Goal: Transaction & Acquisition: Book appointment/travel/reservation

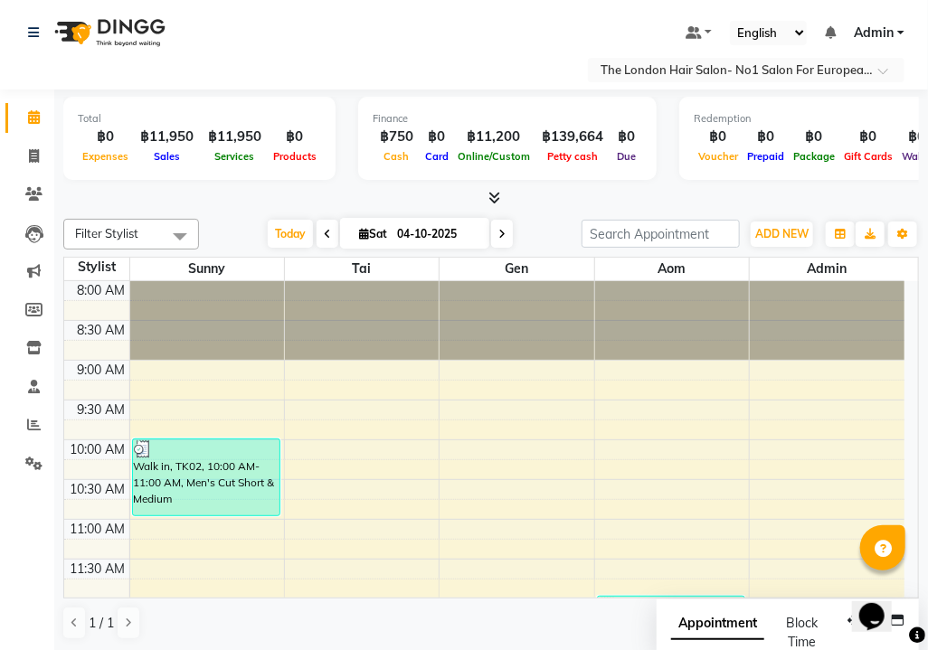
scroll to position [542, 0]
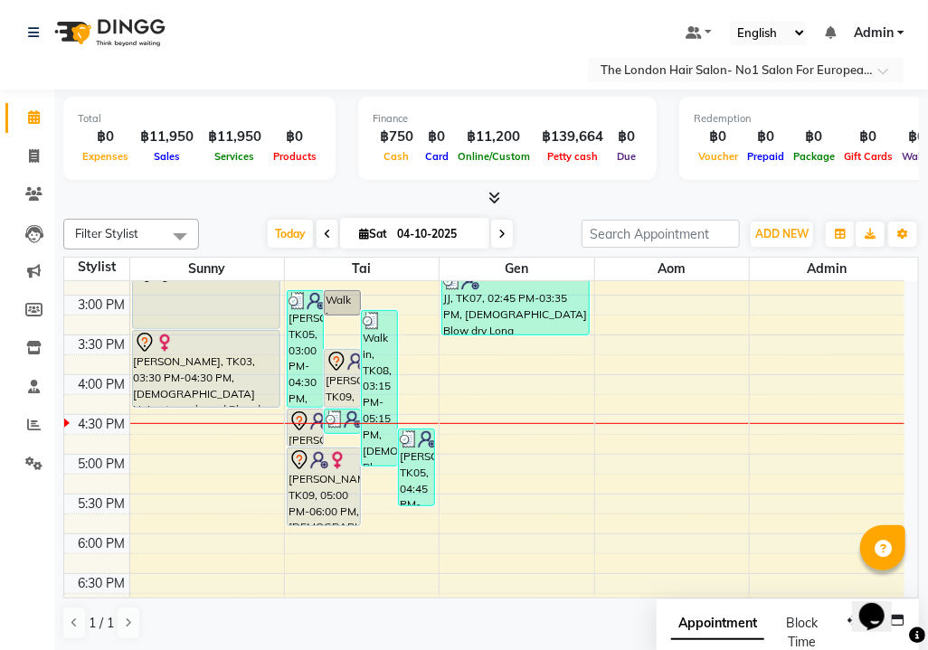
click at [494, 224] on span at bounding box center [502, 234] width 22 height 28
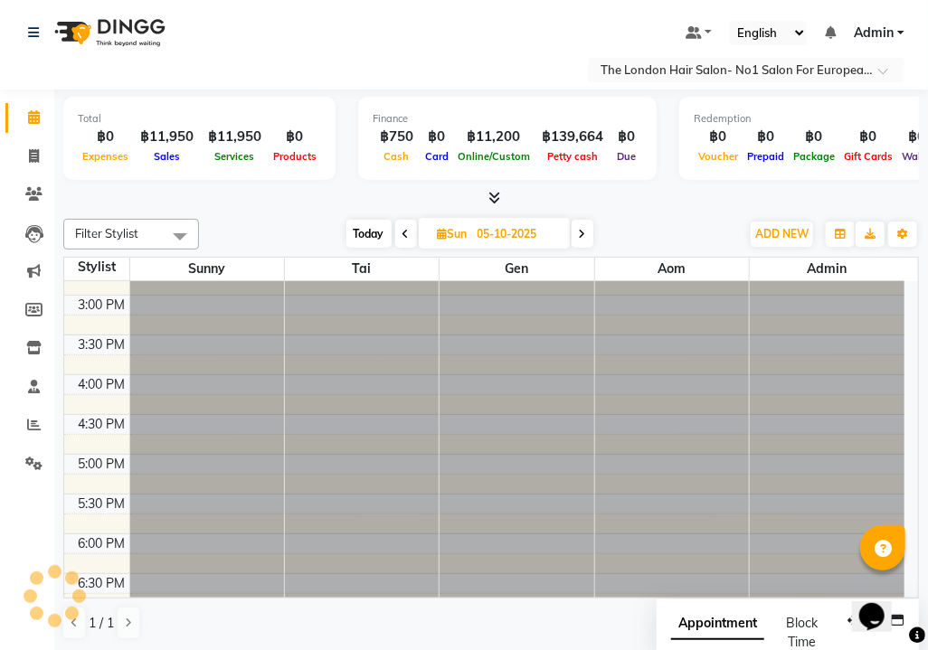
scroll to position [0, 0]
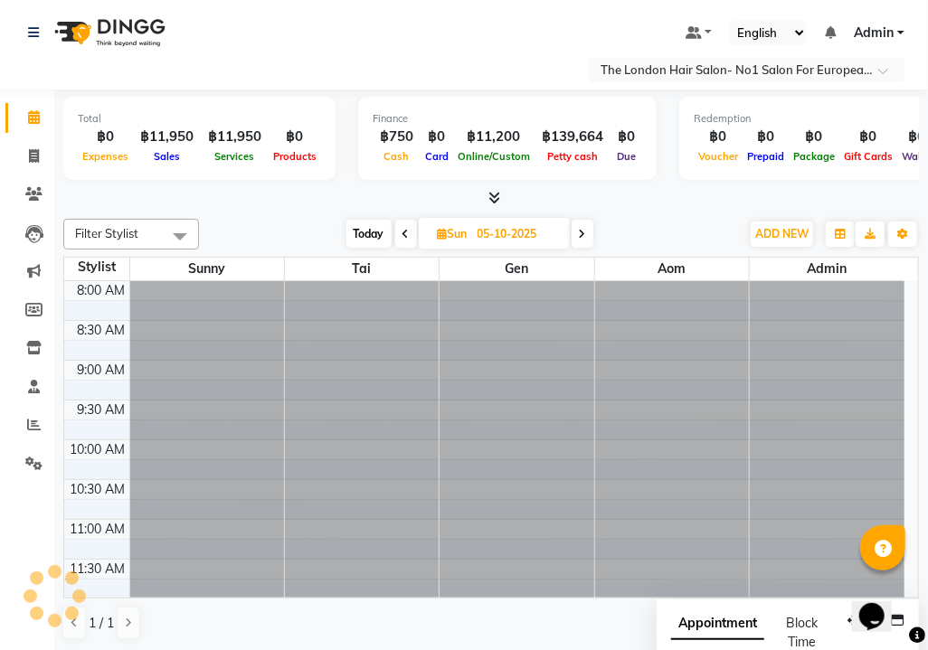
click at [584, 232] on icon at bounding box center [582, 234] width 7 height 11
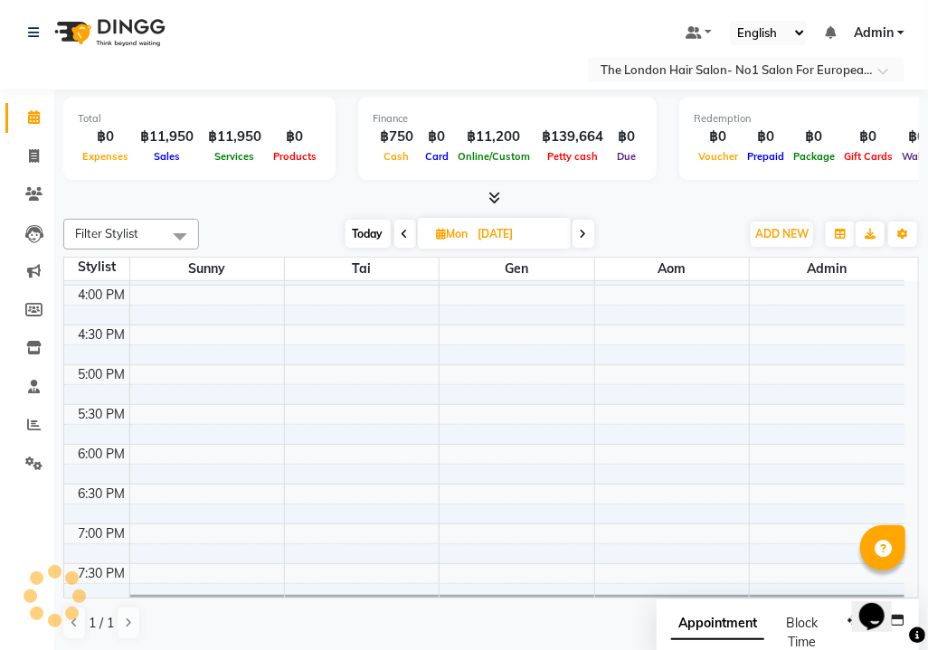
click at [588, 231] on span at bounding box center [583, 234] width 22 height 28
type input "[DATE]"
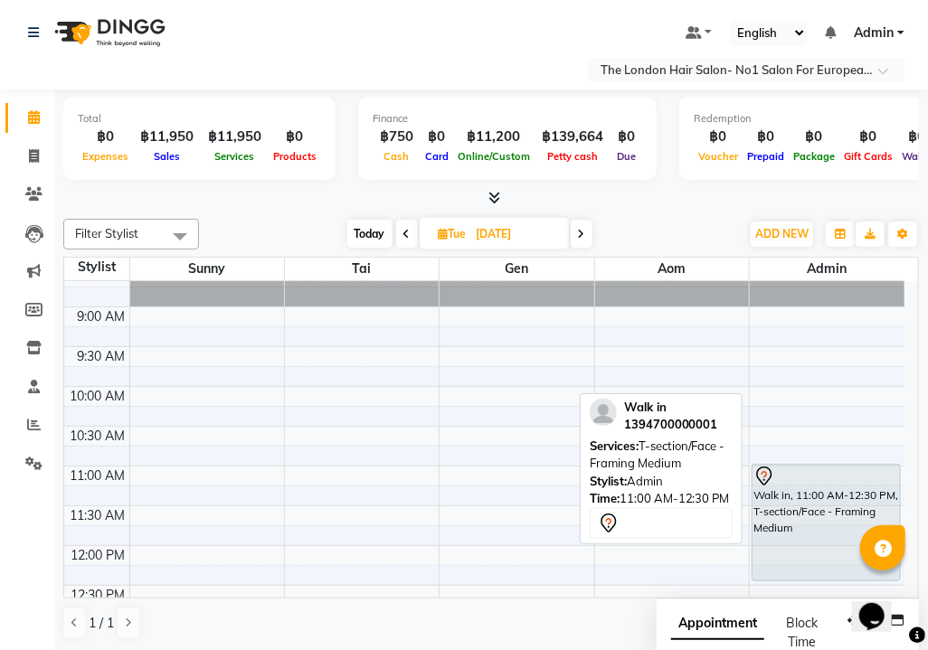
scroll to position [0, 0]
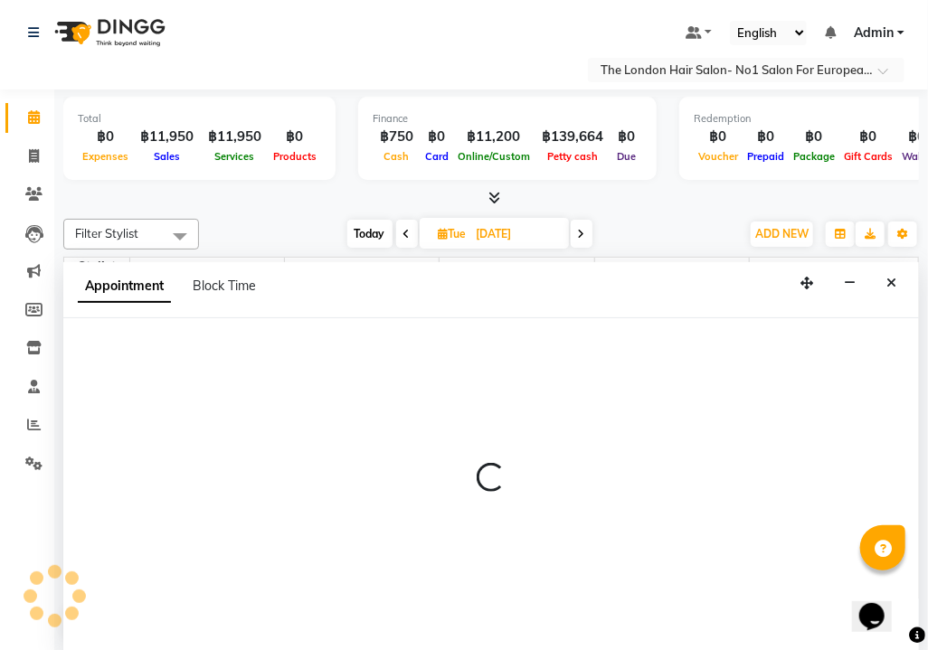
select select "91432"
select select "tentative"
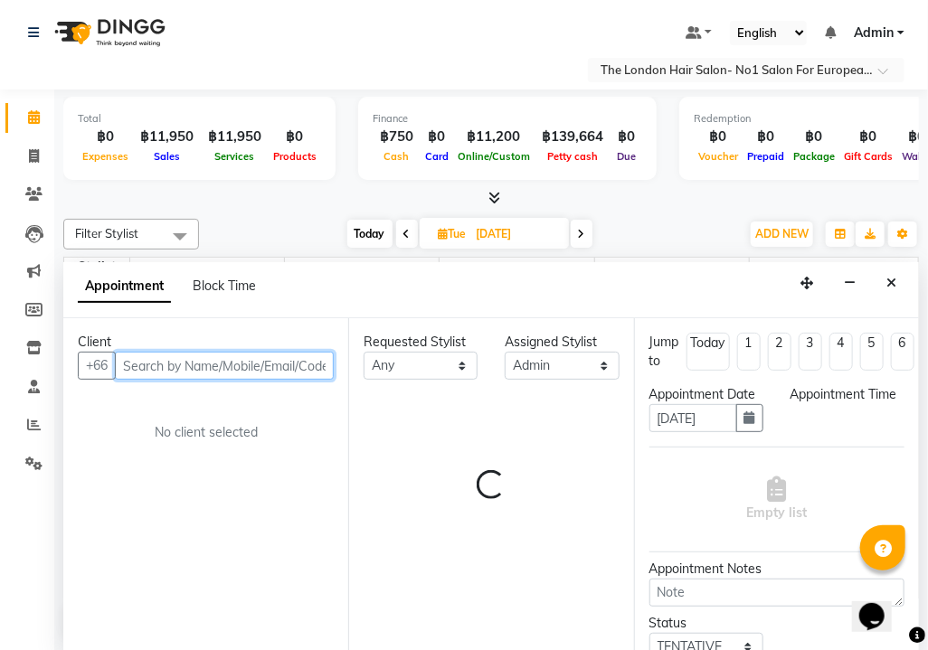
select select "600"
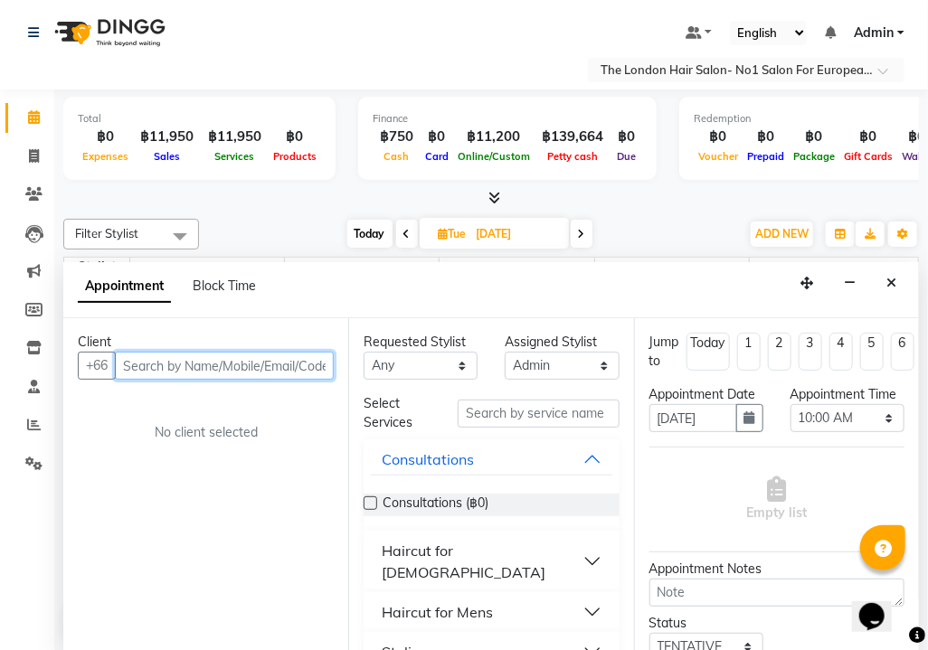
click at [177, 352] on input "text" at bounding box center [224, 366] width 219 height 28
type input "52852817"
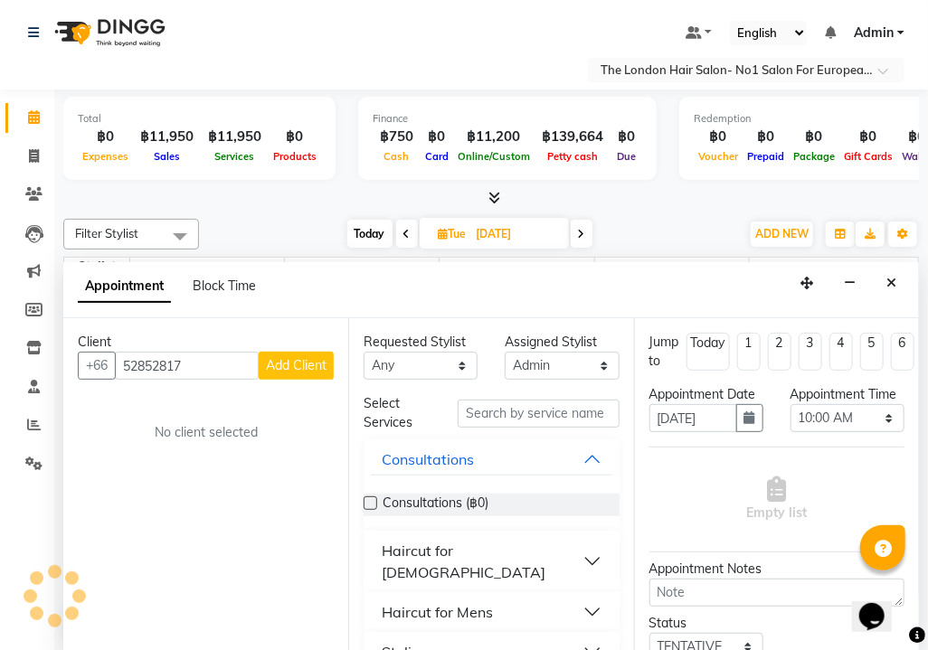
click at [308, 368] on span "Add Client" at bounding box center [296, 365] width 61 height 16
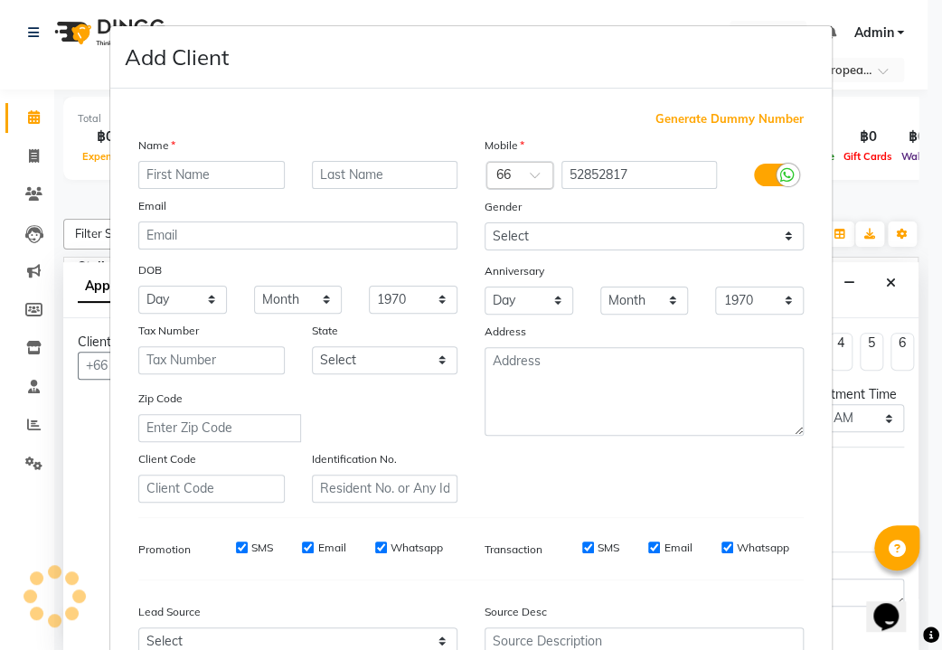
click at [530, 179] on span at bounding box center [541, 180] width 23 height 19
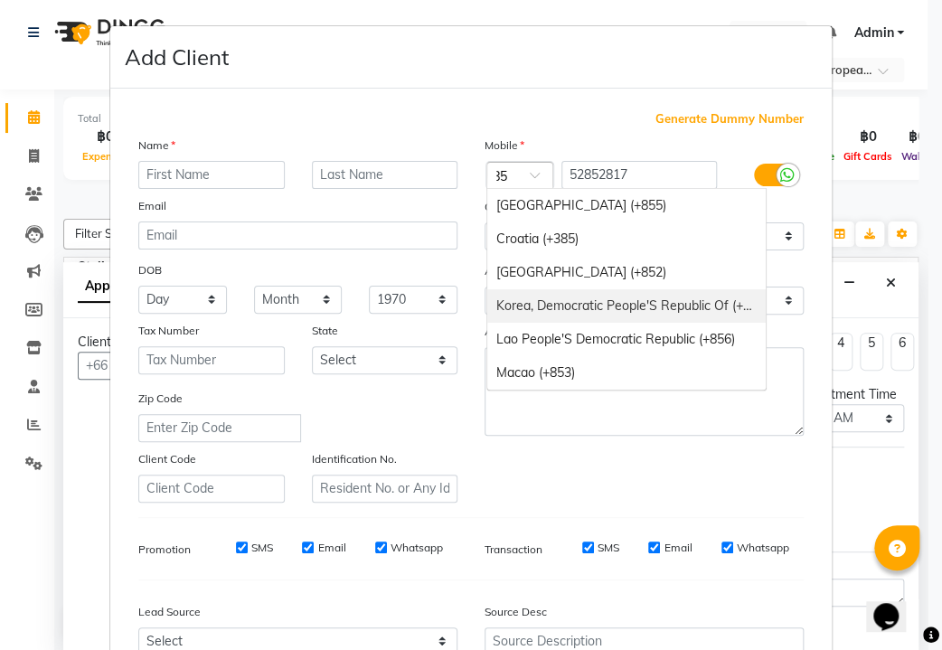
type input "856"
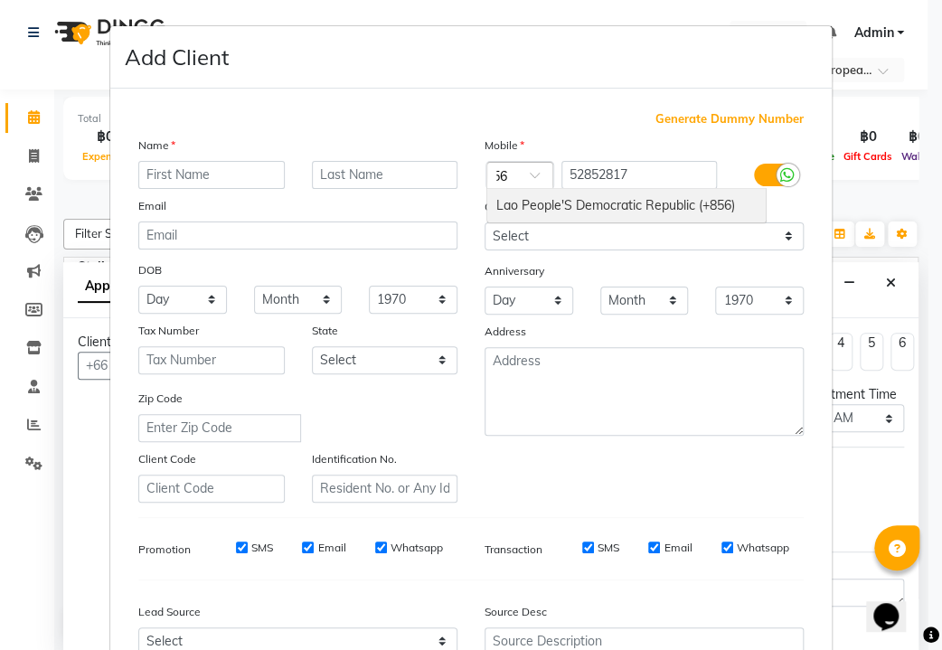
click at [574, 195] on div "Lao People'S Democratic Republic (+856)" at bounding box center [626, 205] width 278 height 33
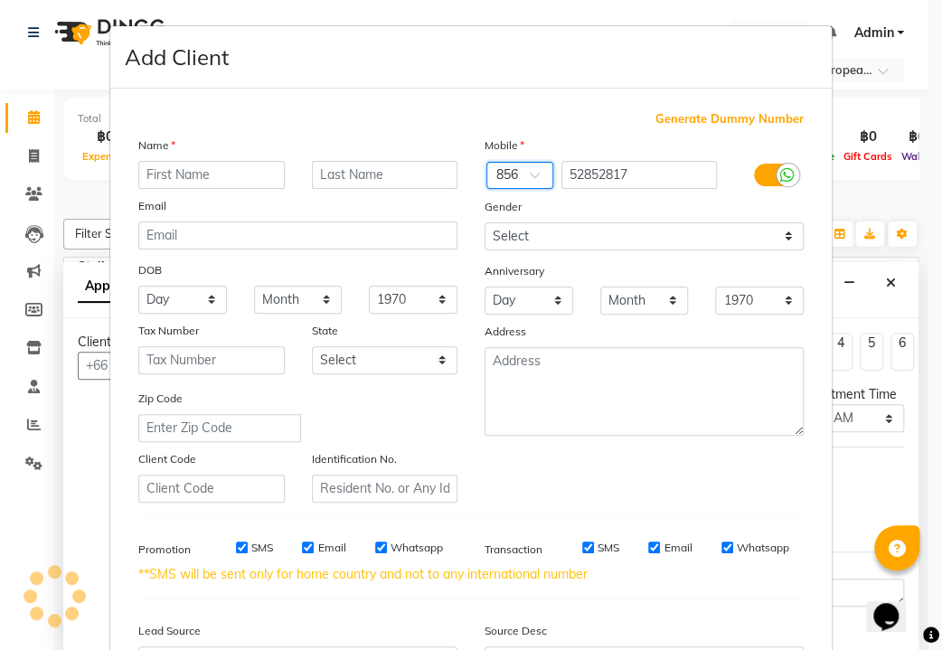
scroll to position [0, 0]
drag, startPoint x: 644, startPoint y: 174, endPoint x: 503, endPoint y: 128, distance: 148.1
click at [503, 128] on div "Generate Dummy Number Name Email DOB Day 01 02 03 04 05 06 07 08 09 10 11 12 13…" at bounding box center [471, 425] width 693 height 631
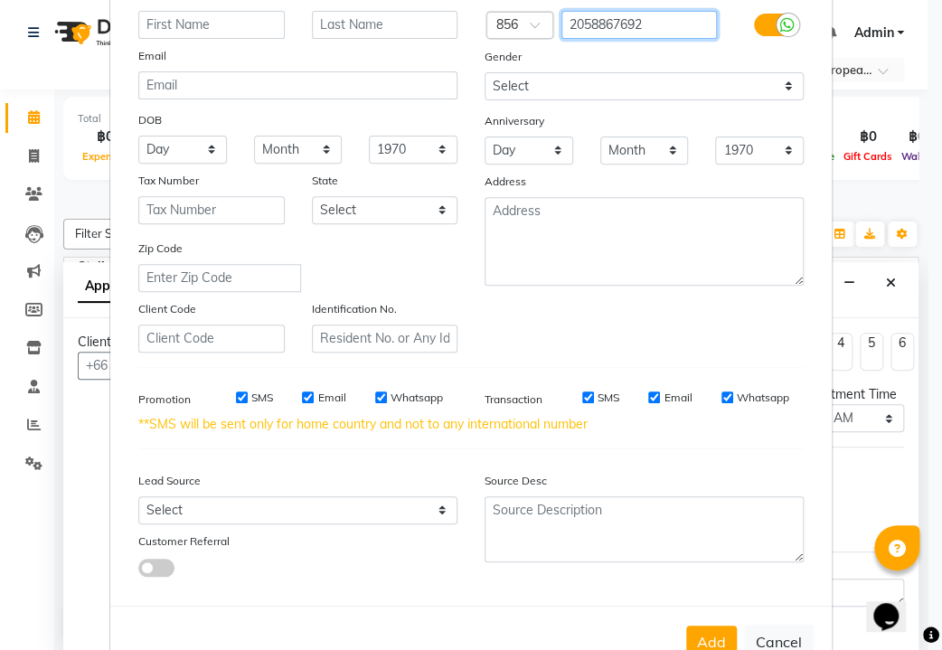
scroll to position [212, 0]
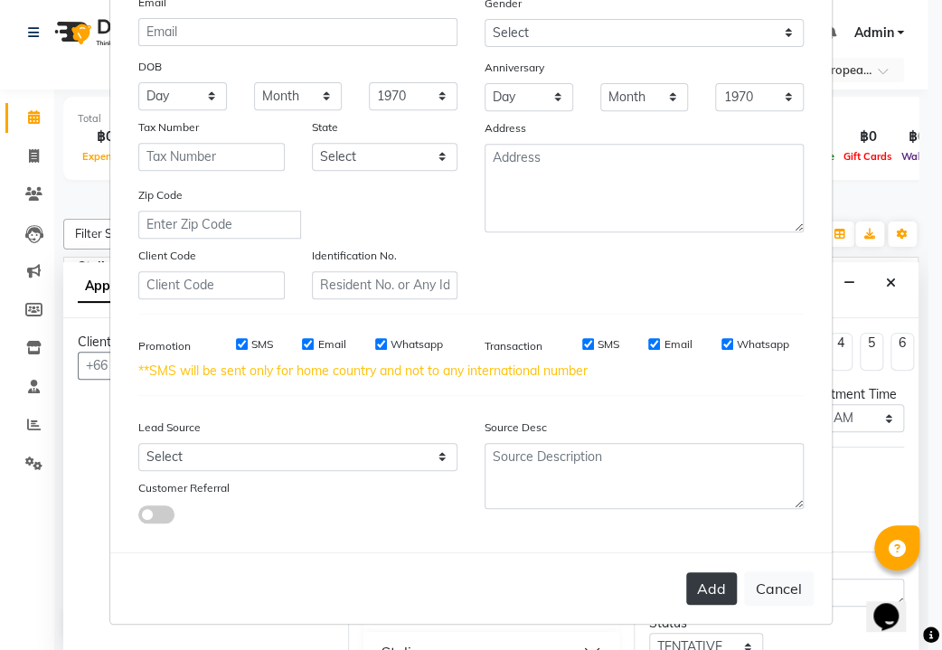
type input "2058867692"
drag, startPoint x: 698, startPoint y: 573, endPoint x: 700, endPoint y: 584, distance: 11.0
click at [698, 574] on button "Add" at bounding box center [711, 588] width 51 height 33
click at [700, 584] on button "Add" at bounding box center [711, 588] width 51 height 33
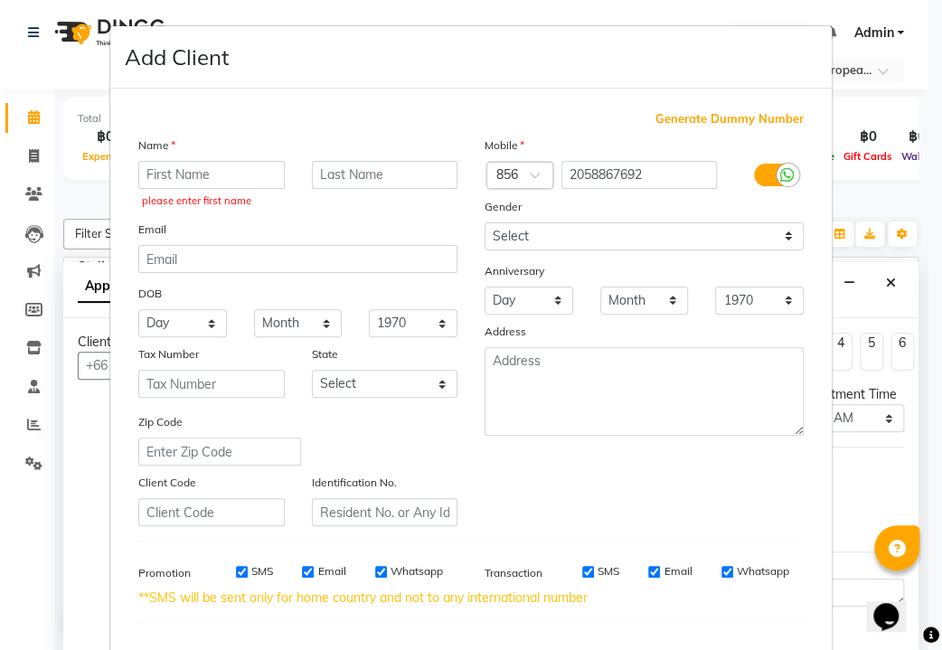
scroll to position [236, 0]
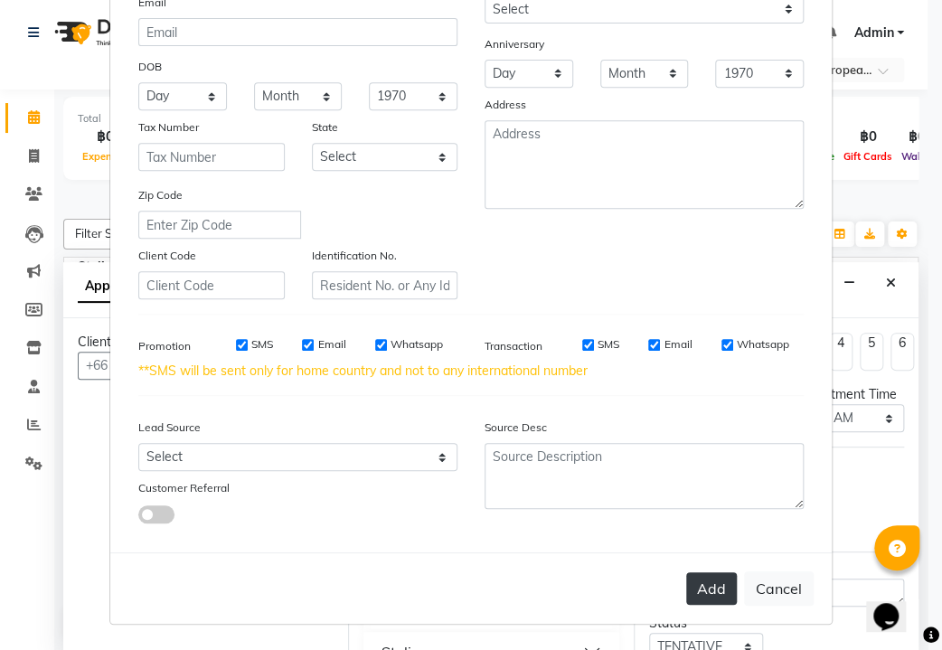
click at [703, 590] on button "Add" at bounding box center [711, 588] width 51 height 33
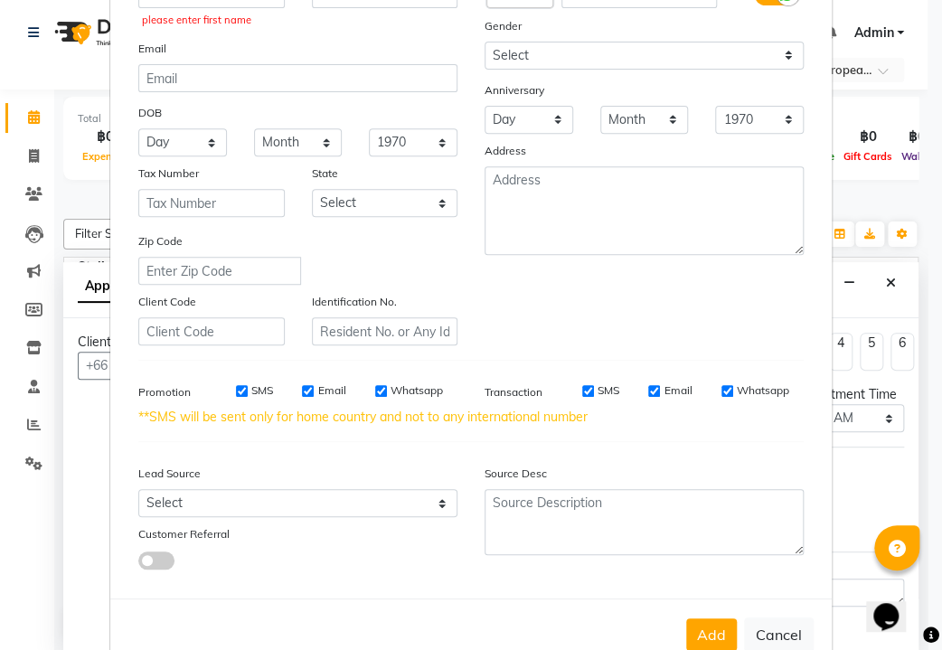
scroll to position [0, 0]
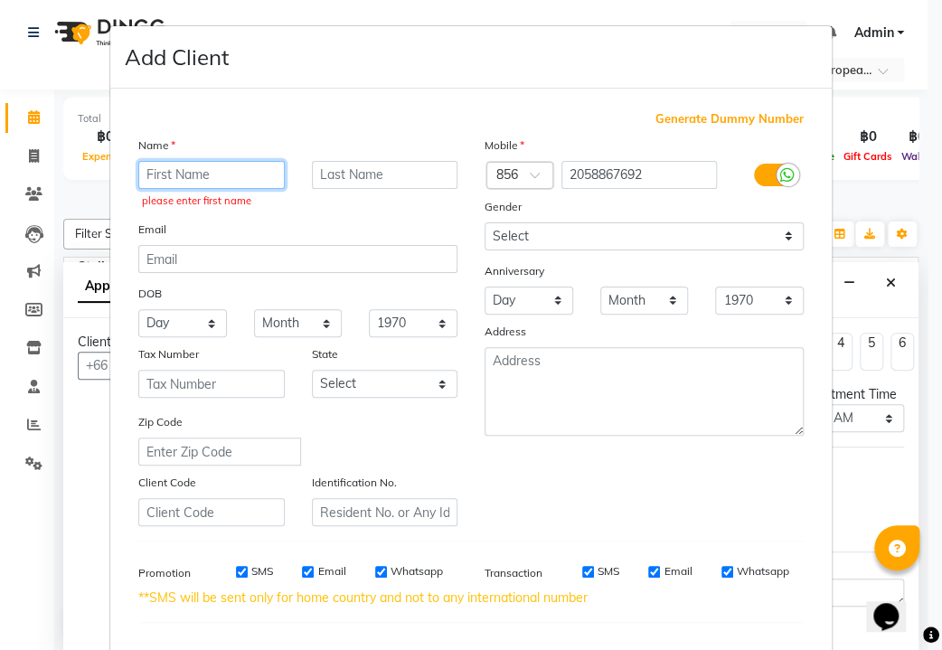
click at [232, 165] on input "text" at bounding box center [211, 175] width 146 height 28
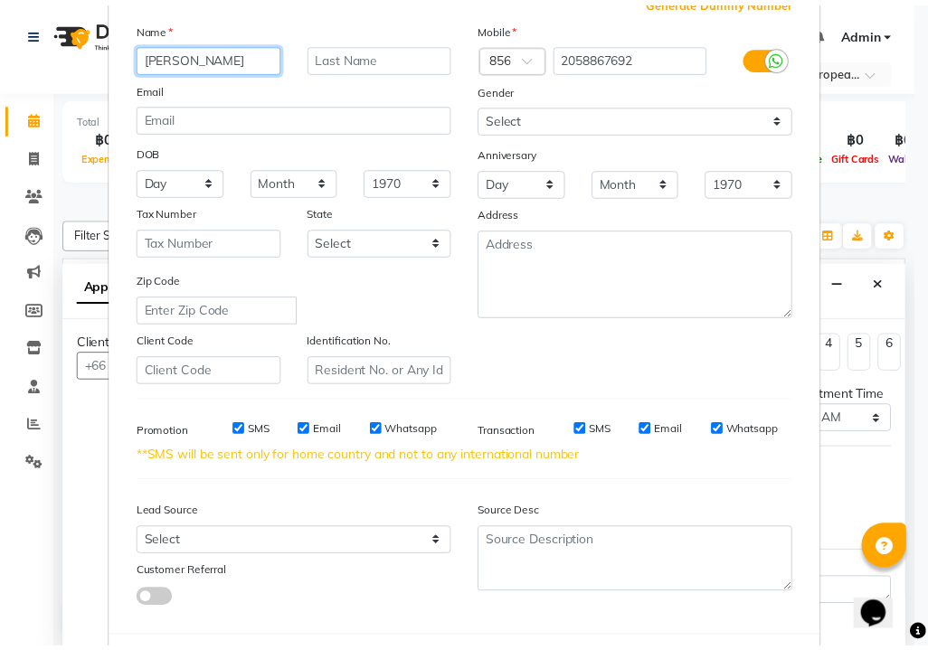
scroll to position [212, 0]
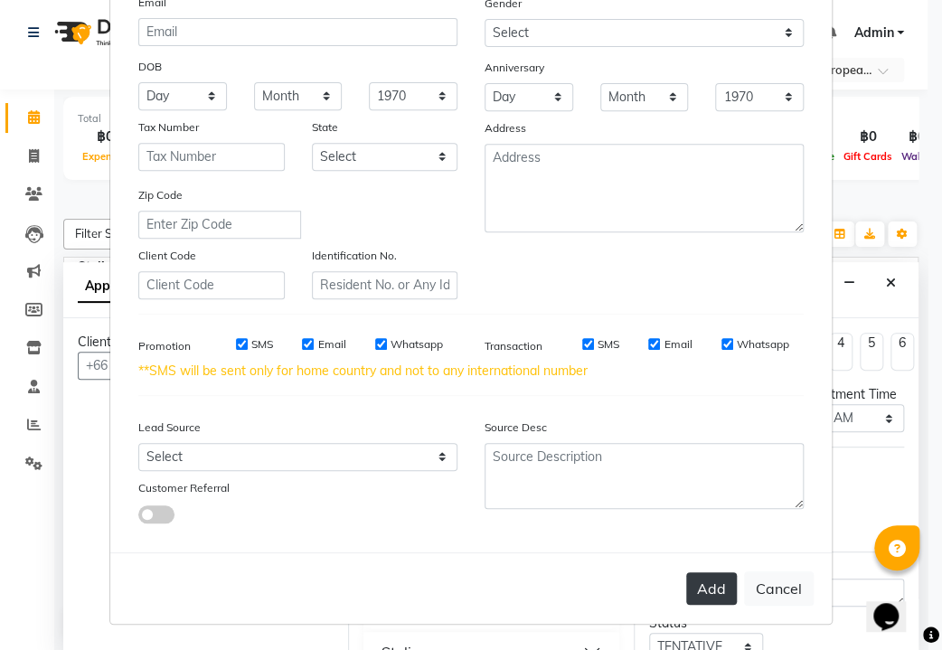
type input "[PERSON_NAME]"
click at [693, 581] on button "Add" at bounding box center [711, 588] width 51 height 33
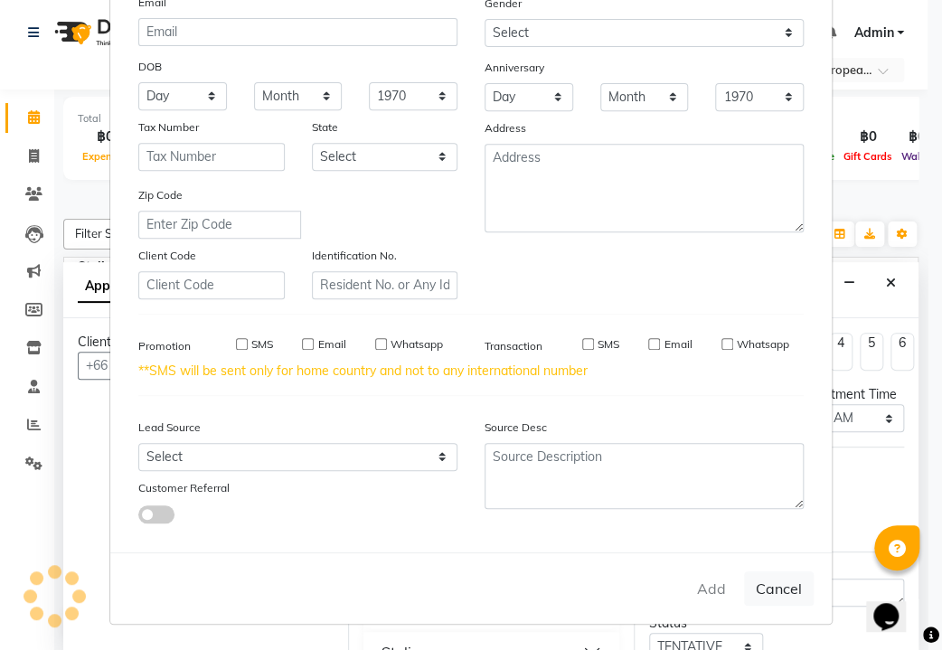
type input "2058867692"
select select
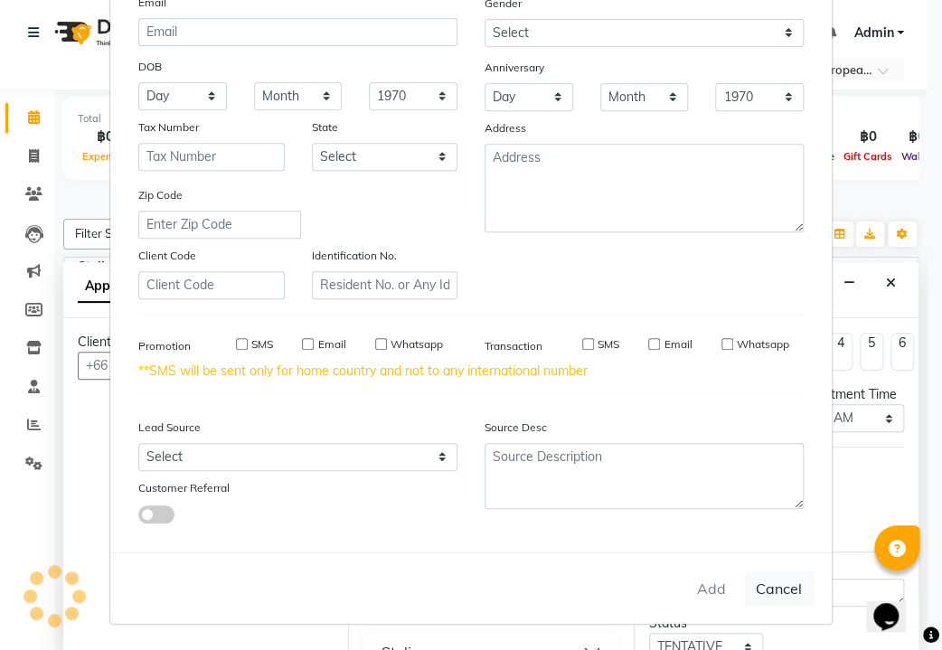
select select
checkbox input "false"
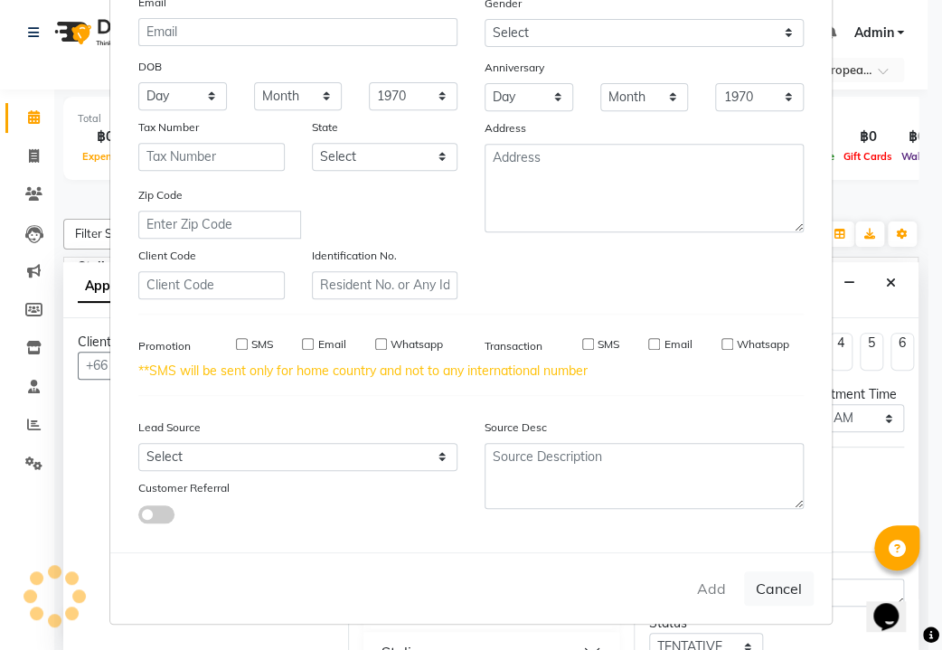
checkbox input "false"
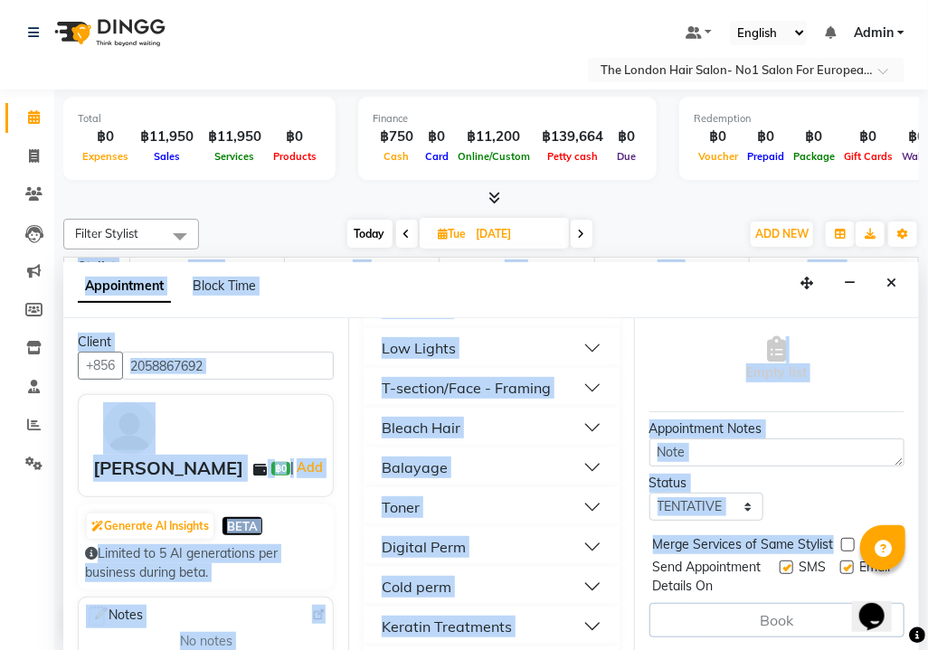
scroll to position [189, 118]
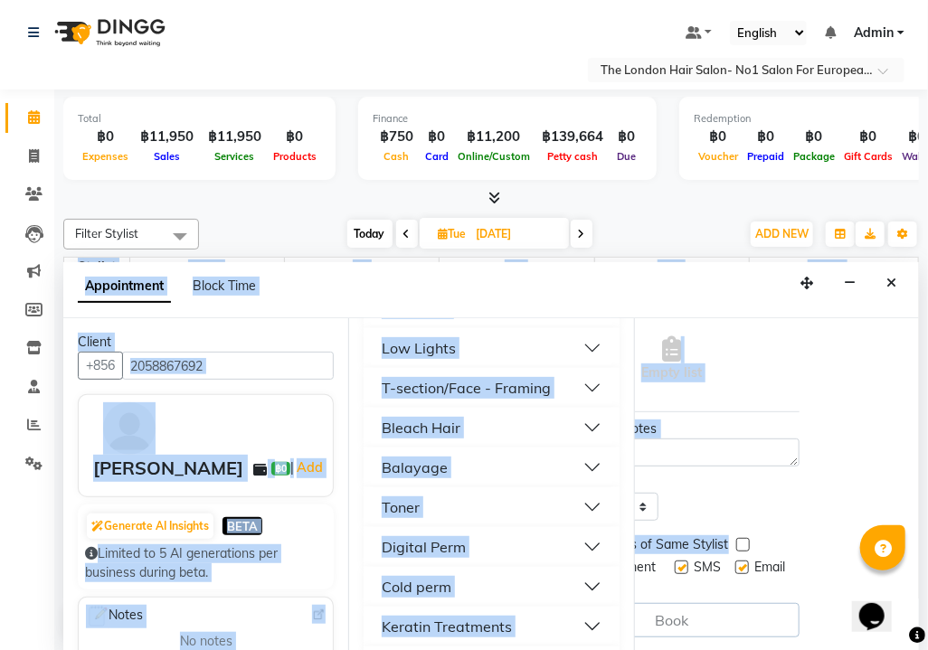
drag, startPoint x: 904, startPoint y: 490, endPoint x: 901, endPoint y: 372, distance: 118.5
click at [901, 372] on div "Jump to [DATE] 1 2 3 4 5 6 7 8 Weeks Appointment Date [DATE] Appointment Time S…" at bounding box center [776, 485] width 285 height 334
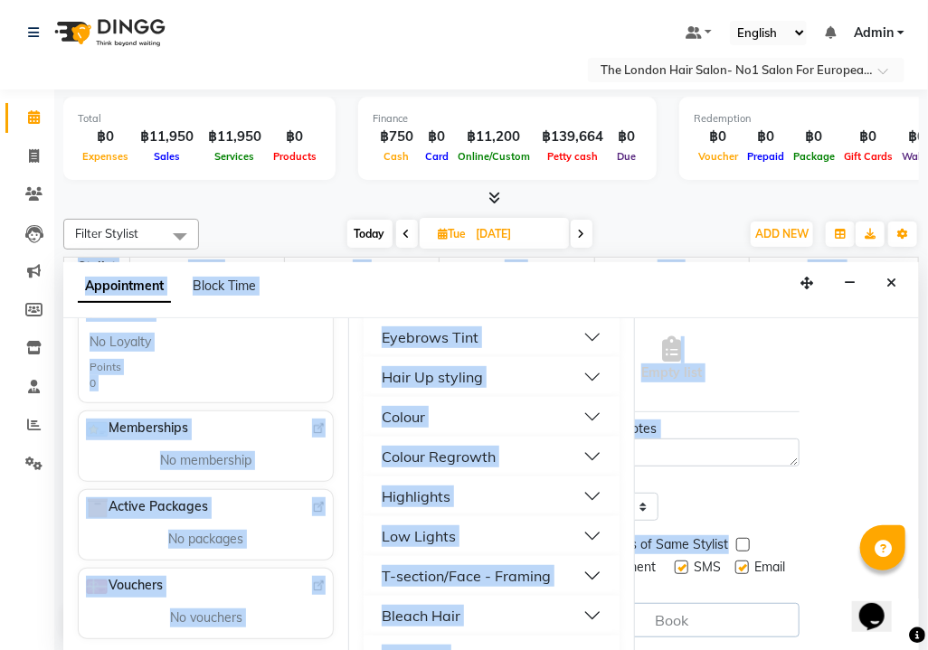
scroll to position [66, 0]
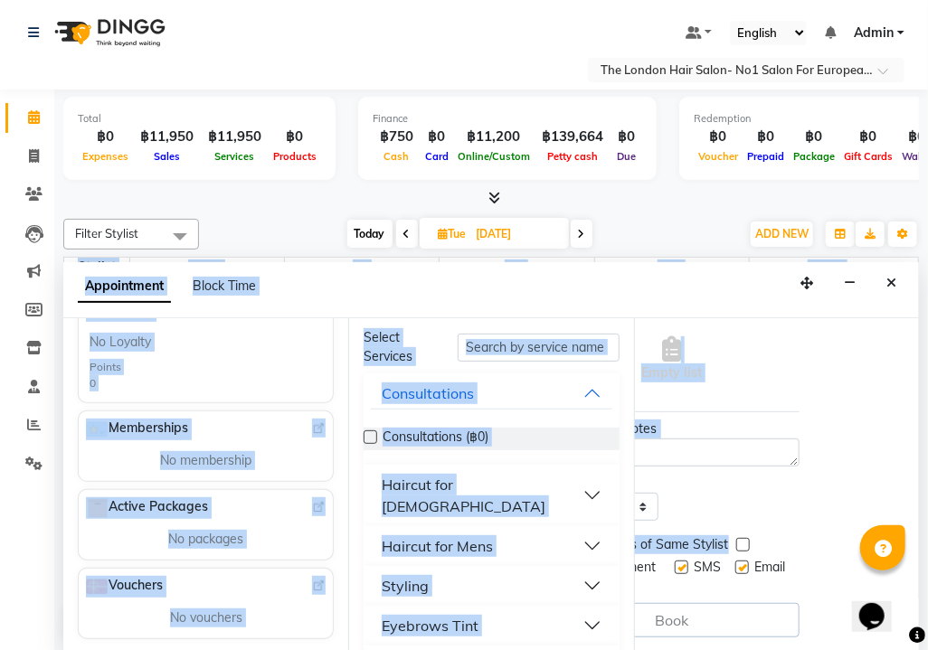
click at [521, 476] on button "Haircut for [DEMOGRAPHIC_DATA]" at bounding box center [491, 495] width 241 height 54
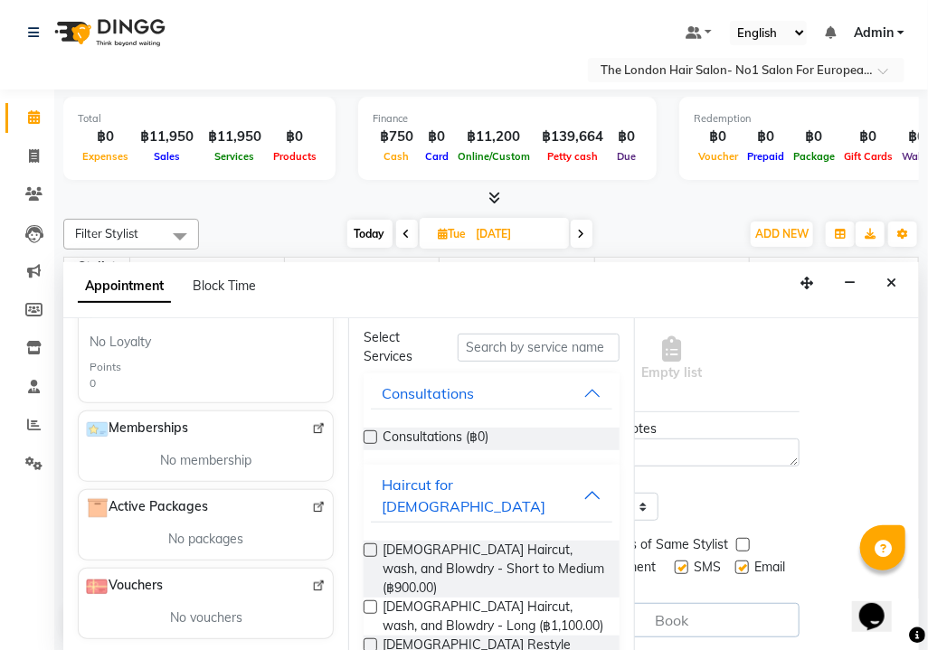
click at [371, 600] on label at bounding box center [370, 607] width 14 height 14
click at [371, 603] on input "checkbox" at bounding box center [369, 609] width 12 height 12
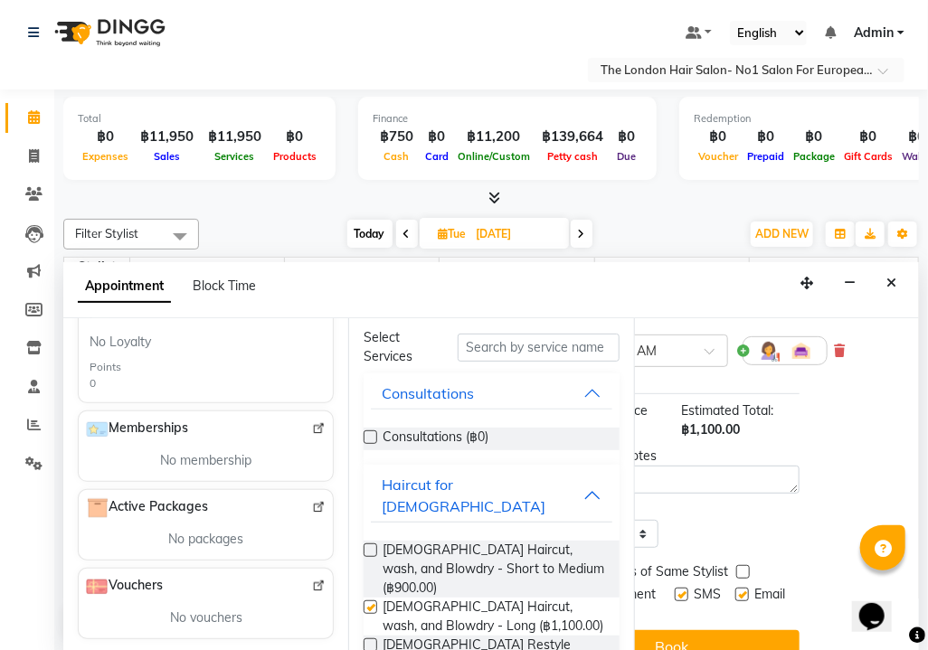
checkbox input "false"
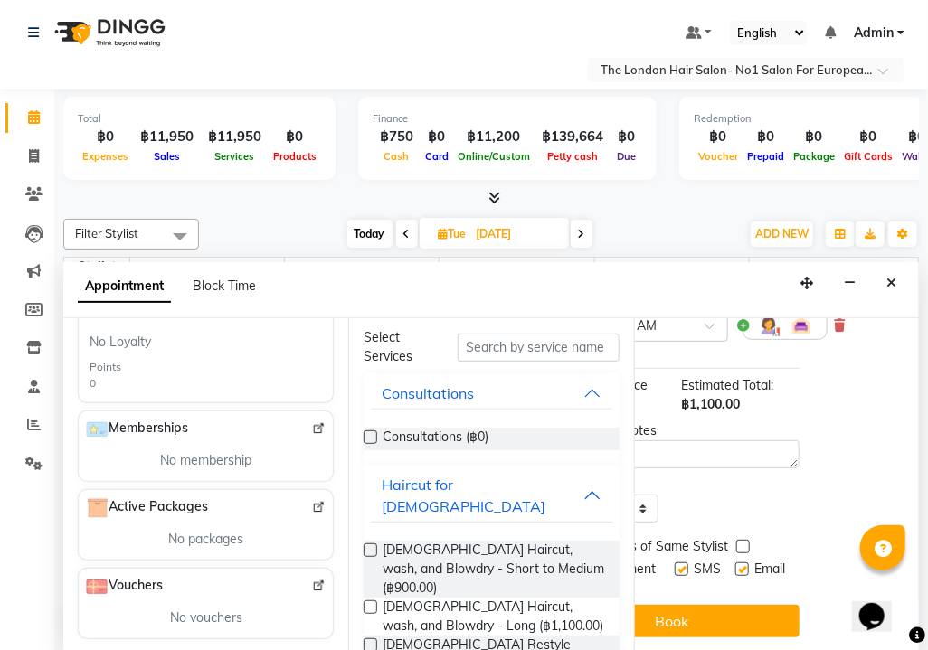
scroll to position [264, 118]
click at [673, 605] on button "Book" at bounding box center [671, 621] width 255 height 33
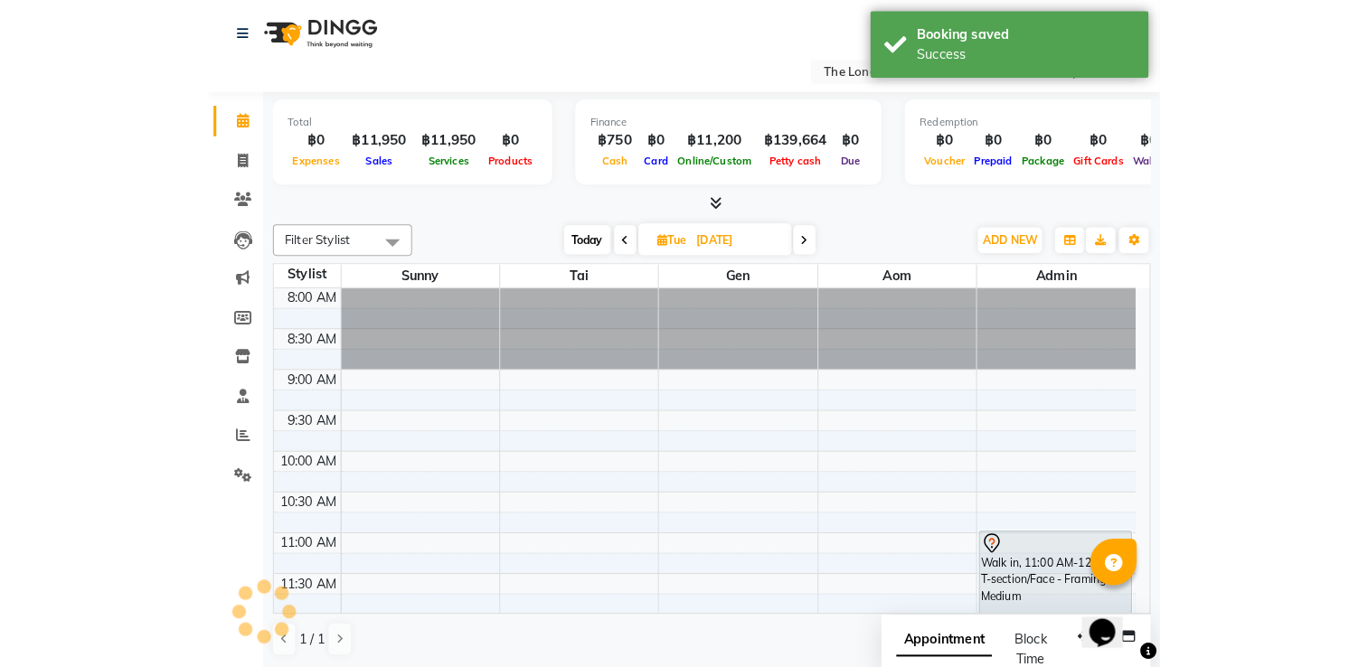
scroll to position [0, 0]
